Goal: Task Accomplishment & Management: Manage account settings

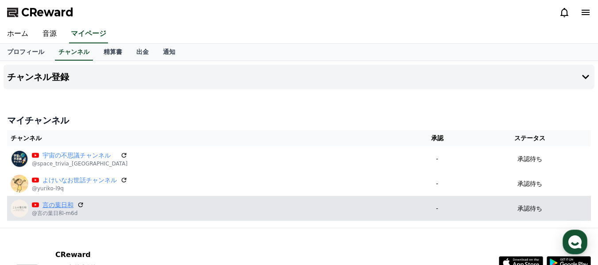
click at [54, 208] on link "言の葉日和" at bounding box center [57, 204] width 31 height 9
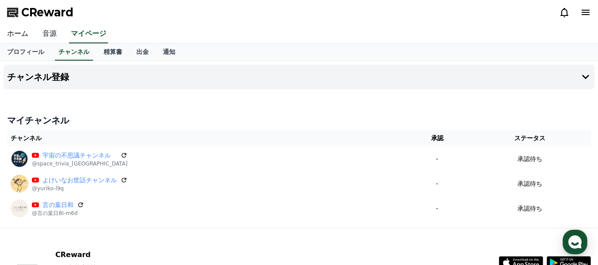
click at [44, 35] on link "音源" at bounding box center [49, 34] width 28 height 19
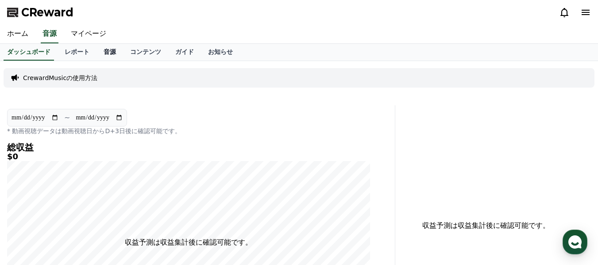
click at [96, 51] on link "音源" at bounding box center [109, 52] width 27 height 17
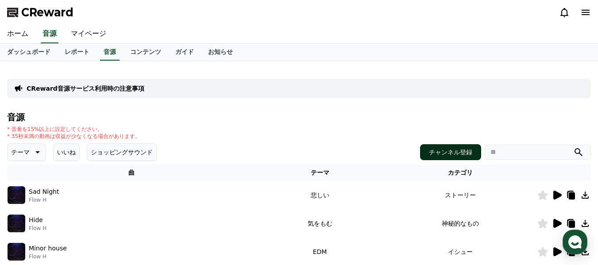
click at [447, 156] on button "チャンネル登録" at bounding box center [450, 152] width 61 height 16
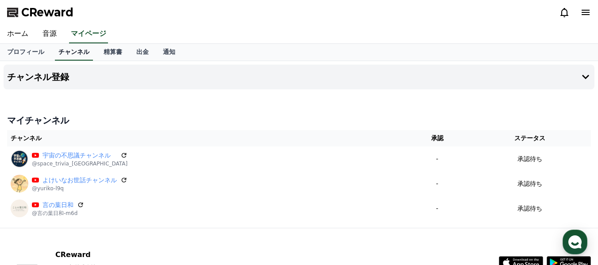
click at [62, 54] on link "チャンネル" at bounding box center [74, 52] width 38 height 17
click at [40, 31] on link "音源" at bounding box center [49, 34] width 28 height 19
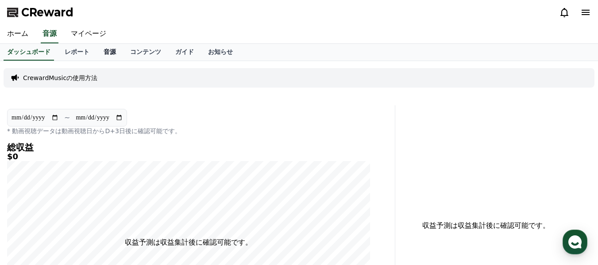
click at [96, 53] on link "音源" at bounding box center [109, 52] width 27 height 17
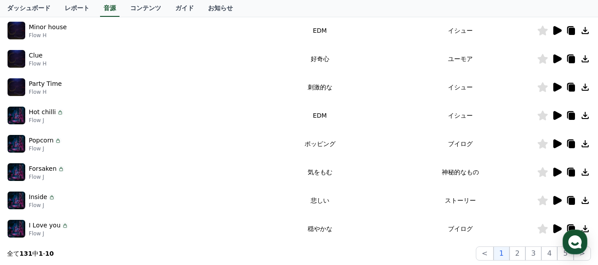
scroll to position [265, 0]
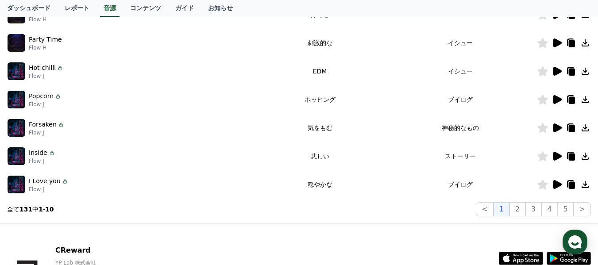
click at [558, 158] on icon at bounding box center [557, 156] width 8 height 9
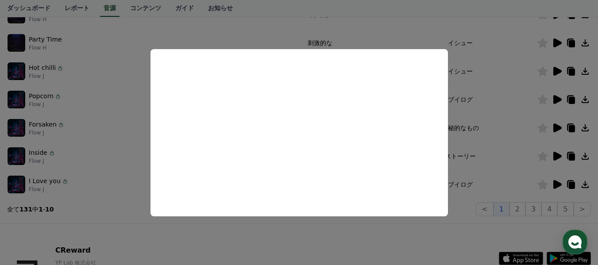
click at [586, 157] on button "close modal" at bounding box center [299, 132] width 598 height 265
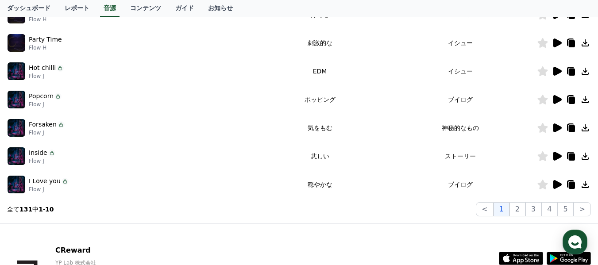
click at [586, 157] on icon at bounding box center [584, 156] width 7 height 7
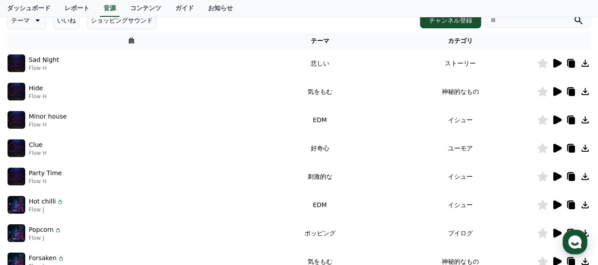
scroll to position [44, 0]
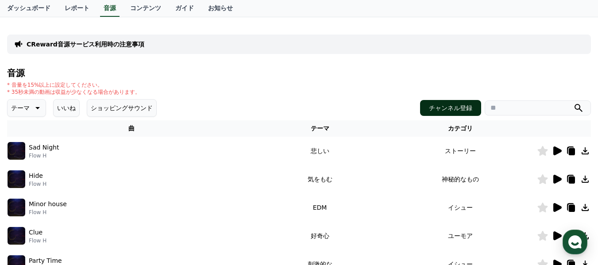
click at [468, 110] on button "チャンネル登録" at bounding box center [450, 108] width 61 height 16
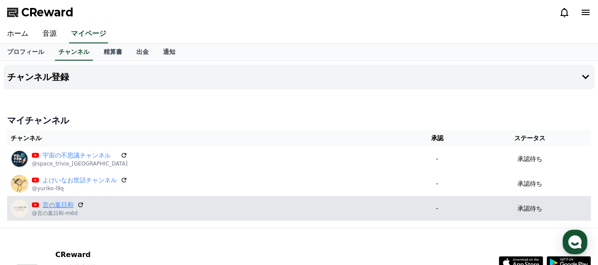
click at [64, 207] on link "言の葉日和" at bounding box center [57, 204] width 31 height 9
click at [64, 206] on link "言の葉日和" at bounding box center [57, 204] width 31 height 9
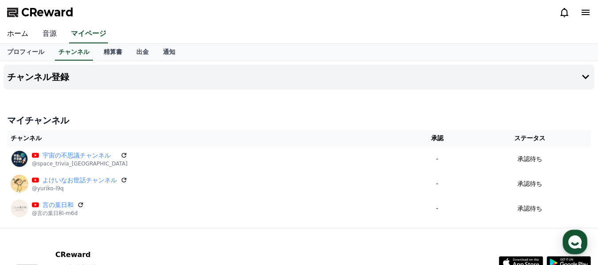
click at [44, 34] on link "音源" at bounding box center [49, 34] width 28 height 19
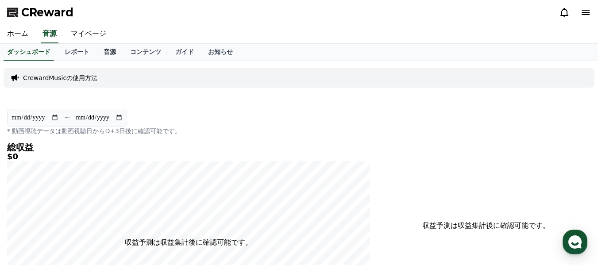
click at [96, 51] on link "音源" at bounding box center [109, 52] width 27 height 17
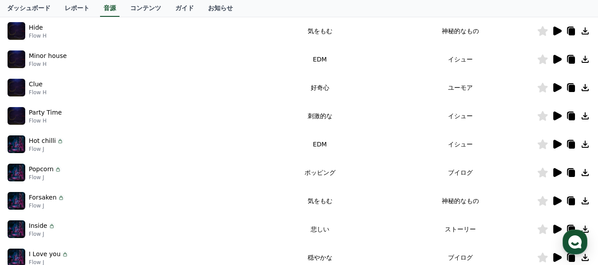
scroll to position [133, 0]
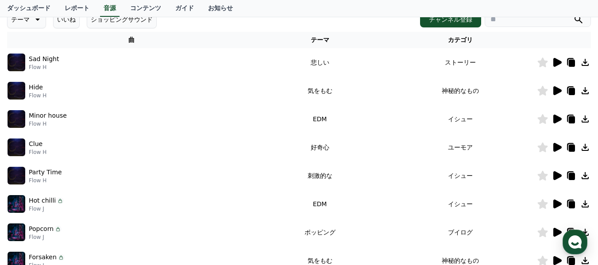
click at [555, 63] on icon at bounding box center [557, 62] width 8 height 9
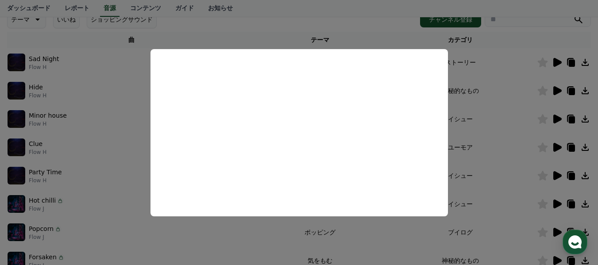
click at [487, 73] on button "close modal" at bounding box center [299, 132] width 598 height 265
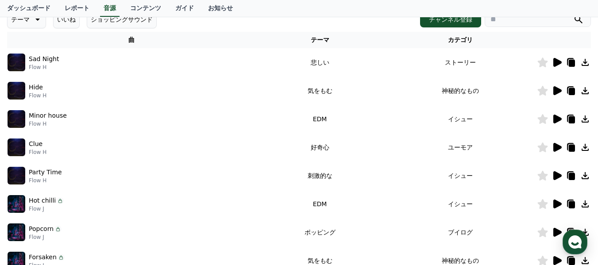
click at [558, 91] on icon at bounding box center [557, 90] width 8 height 9
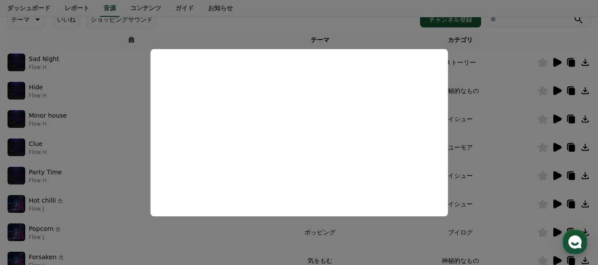
click at [519, 77] on button "close modal" at bounding box center [299, 132] width 598 height 265
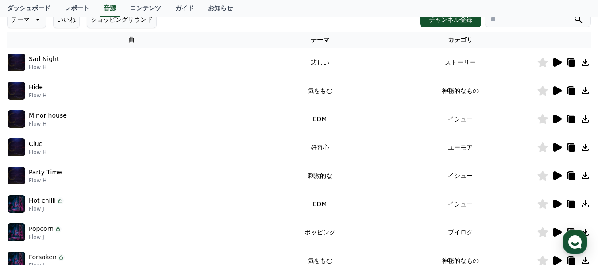
click at [583, 92] on icon at bounding box center [584, 90] width 11 height 11
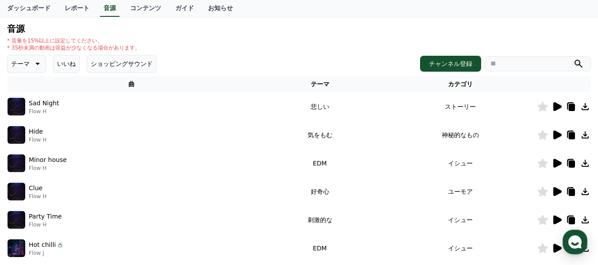
click at [508, 65] on input "search" at bounding box center [537, 63] width 106 height 15
click at [579, 63] on icon "submit" at bounding box center [578, 63] width 11 height 11
click at [473, 68] on button "チャンネル登録" at bounding box center [450, 64] width 61 height 16
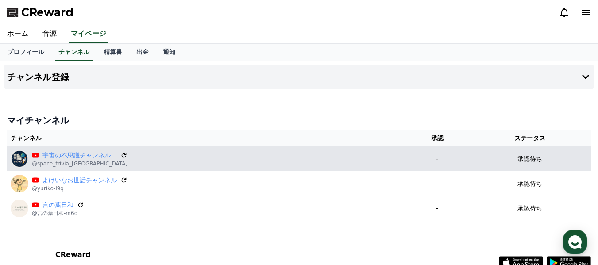
click at [525, 161] on p "承認待ち" at bounding box center [529, 158] width 25 height 9
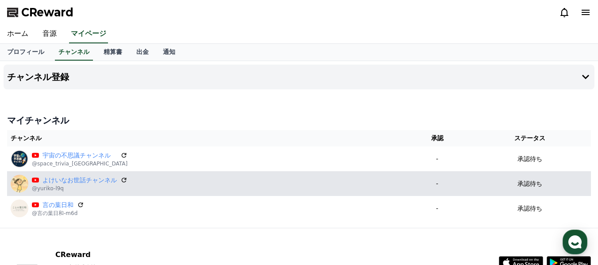
click at [532, 193] on td "承認待ち" at bounding box center [529, 183] width 123 height 25
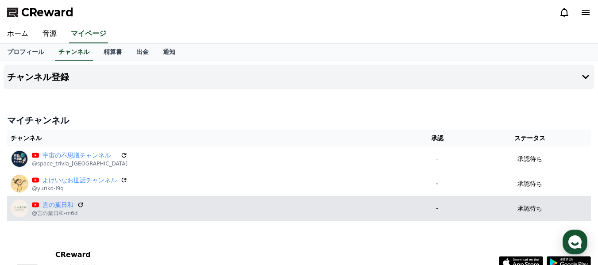
click at [533, 221] on div "マイチャンネル チャンネル 承認 ステータス 宇宙の不思議チャンネル @space_trivia_japan - 承認待ち よけいなお世話チャンネル @yur…" at bounding box center [299, 168] width 590 height 114
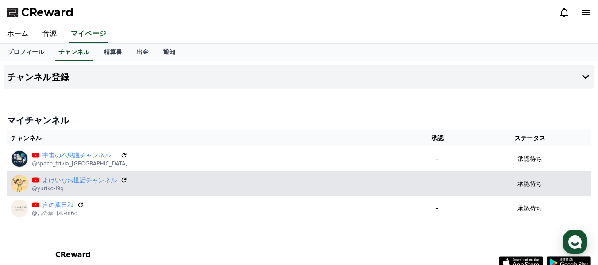
scroll to position [73, 0]
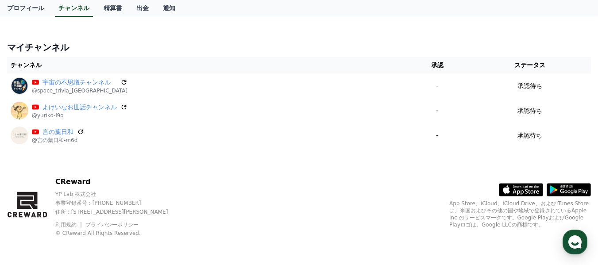
click at [405, 164] on div "CReward YP Lab 株式会社 事業登録番号 : 655-81-03655 住所 : 京畿道金浦市陽村邑陽谷路495, 3階305-BI16号 利用規…" at bounding box center [299, 210] width 598 height 110
click at [156, 11] on link "通知" at bounding box center [169, 8] width 27 height 17
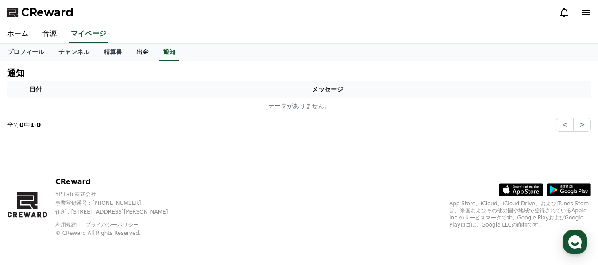
click at [129, 55] on link "出金" at bounding box center [142, 52] width 27 height 17
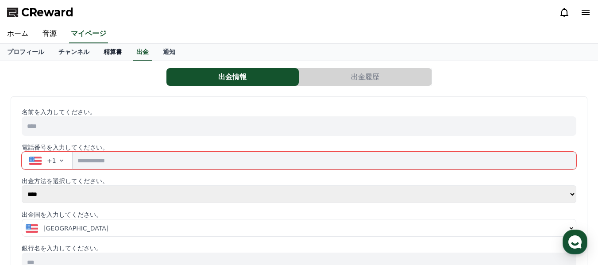
click at [96, 49] on link "精算書" at bounding box center [112, 52] width 33 height 17
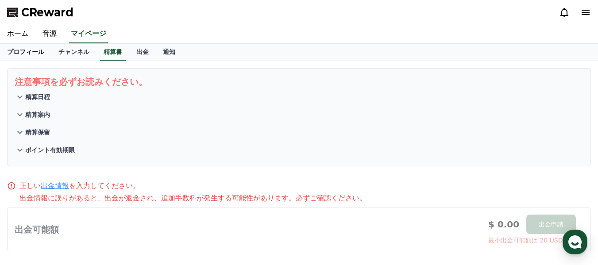
click at [30, 55] on link "プロフィール" at bounding box center [25, 52] width 51 height 17
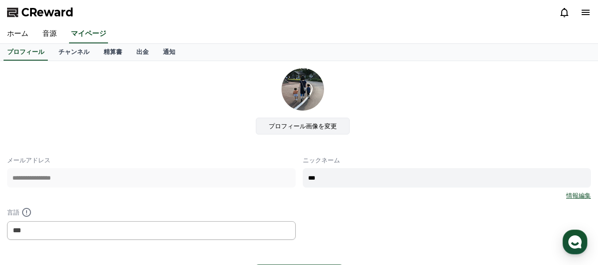
click at [286, 122] on label "プロフィール画像を変更" at bounding box center [303, 126] width 94 height 17
click at [0, 0] on input "プロフィール画像を変更" at bounding box center [0, 0] width 0 height 0
click at [298, 125] on label "プロフィール画像を変更" at bounding box center [303, 126] width 94 height 17
click at [0, 0] on input "プロフィール画像を変更" at bounding box center [0, 0] width 0 height 0
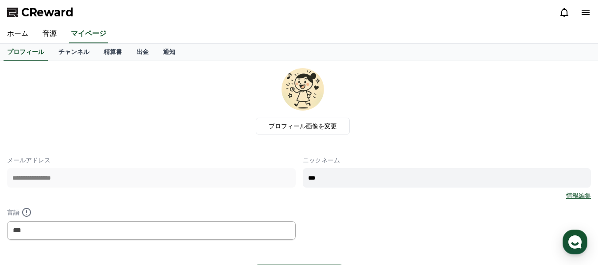
drag, startPoint x: 327, startPoint y: 176, endPoint x: 307, endPoint y: 178, distance: 20.0
click at [307, 178] on input "***" at bounding box center [447, 177] width 288 height 19
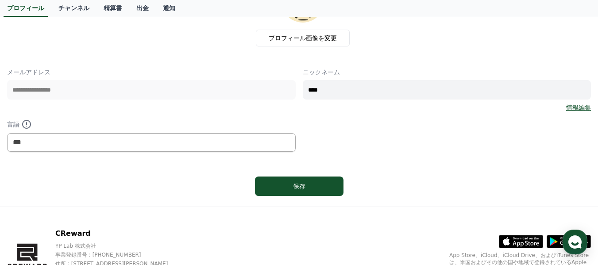
scroll to position [88, 0]
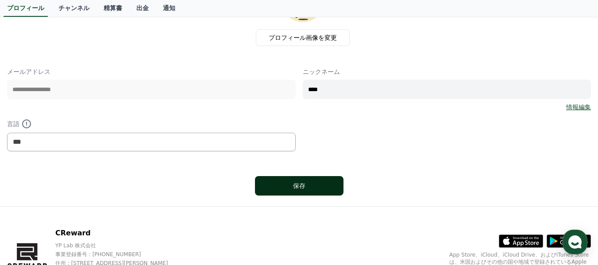
type input "****"
click at [295, 184] on div "保存" at bounding box center [298, 185] width 53 height 9
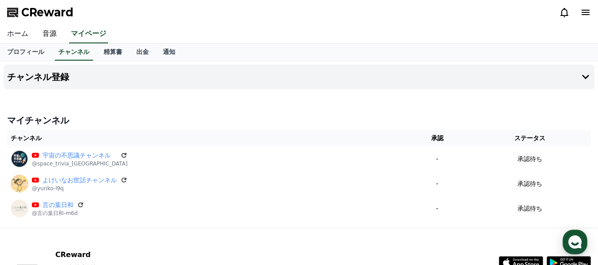
click at [14, 35] on link "ホーム" at bounding box center [17, 34] width 35 height 19
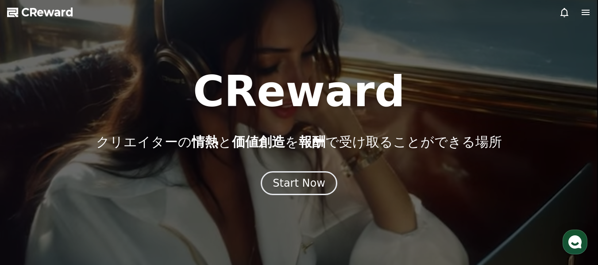
click at [587, 11] on icon at bounding box center [585, 12] width 11 height 11
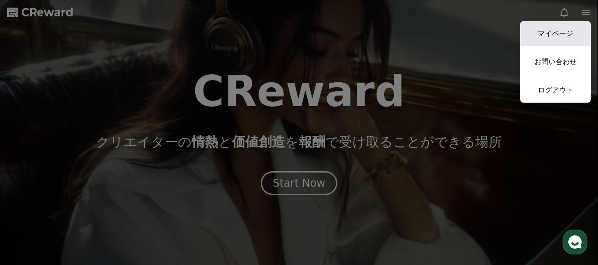
click at [564, 30] on link "マイページ" at bounding box center [555, 33] width 71 height 25
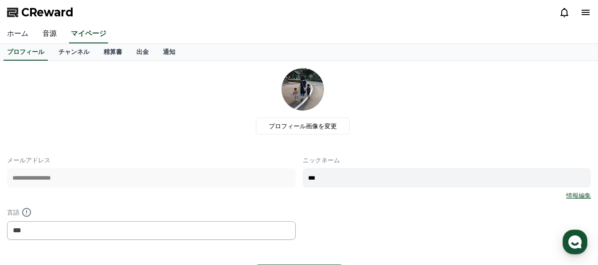
click at [15, 33] on link "ホーム" at bounding box center [17, 34] width 35 height 19
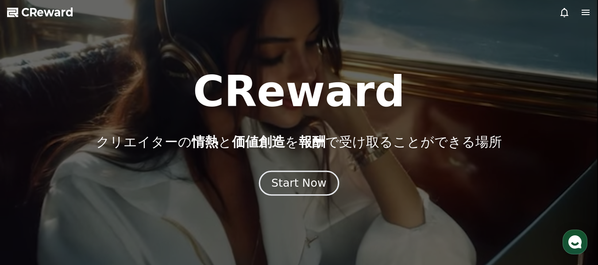
click at [301, 178] on div "Start Now" at bounding box center [298, 183] width 55 height 15
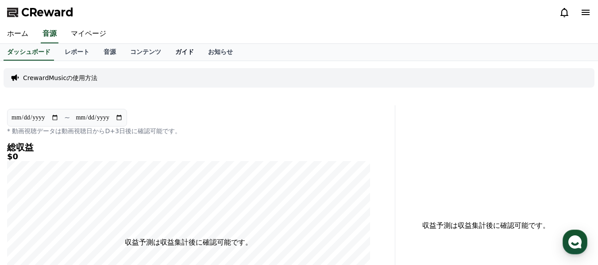
click at [168, 52] on link "ガイド" at bounding box center [184, 52] width 33 height 17
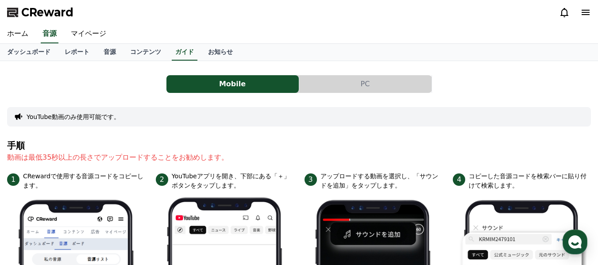
click at [370, 86] on button "PC" at bounding box center [365, 84] width 132 height 18
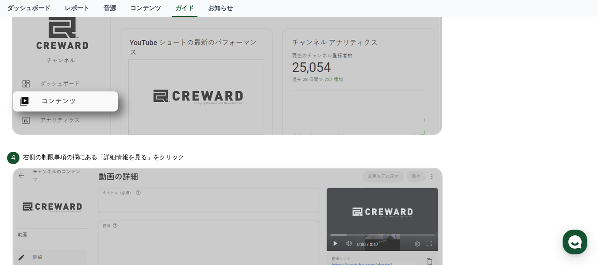
scroll to position [663, 0]
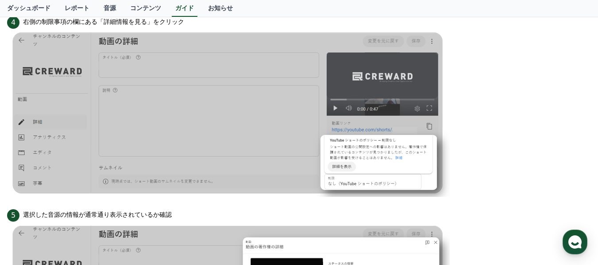
scroll to position [708, 0]
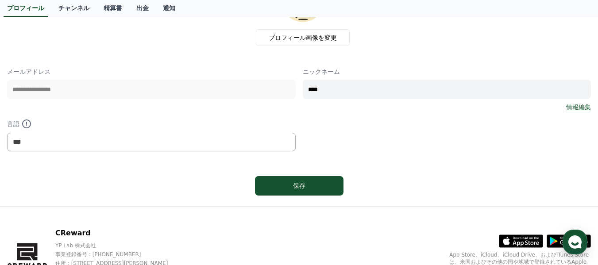
click at [573, 105] on link "情報編集" at bounding box center [578, 107] width 25 height 9
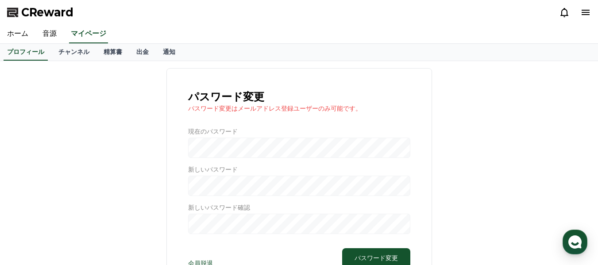
click at [586, 14] on icon at bounding box center [585, 12] width 8 height 5
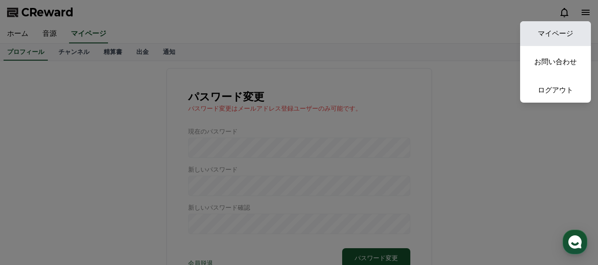
click at [563, 32] on link "マイページ" at bounding box center [555, 33] width 71 height 25
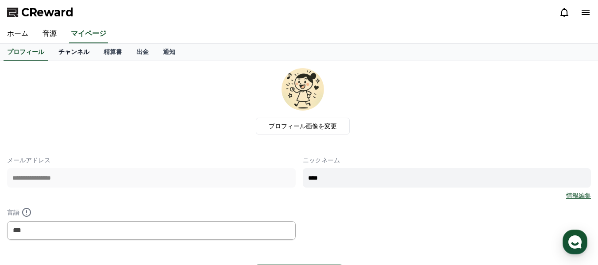
click at [68, 51] on link "チャンネル" at bounding box center [73, 52] width 45 height 17
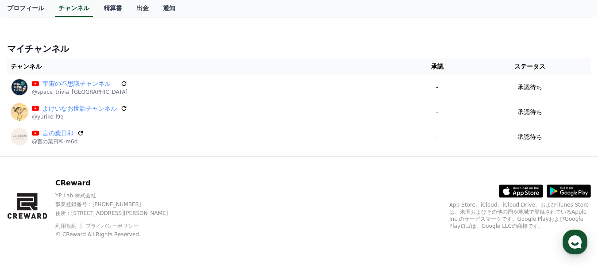
scroll to position [73, 0]
